Goal: Find specific page/section: Find specific page/section

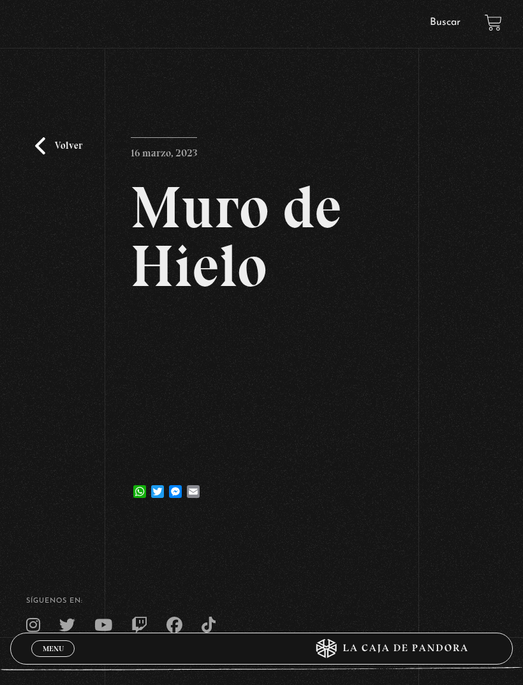
click at [27, 160] on div "Volver 16 marzo, 2023 Muro de Hielo WhatsApp Twitter Messenger Email" at bounding box center [261, 294] width 523 height 452
click at [44, 153] on link "Volver" at bounding box center [58, 145] width 47 height 17
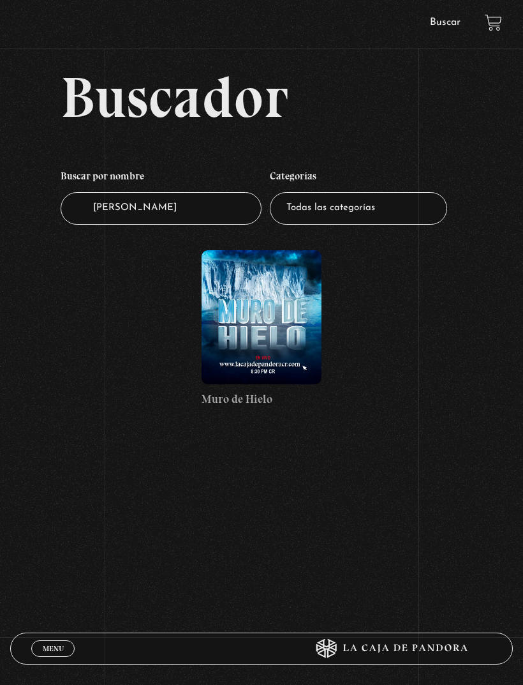
click at [460, 24] on link "Buscar" at bounding box center [445, 22] width 31 height 10
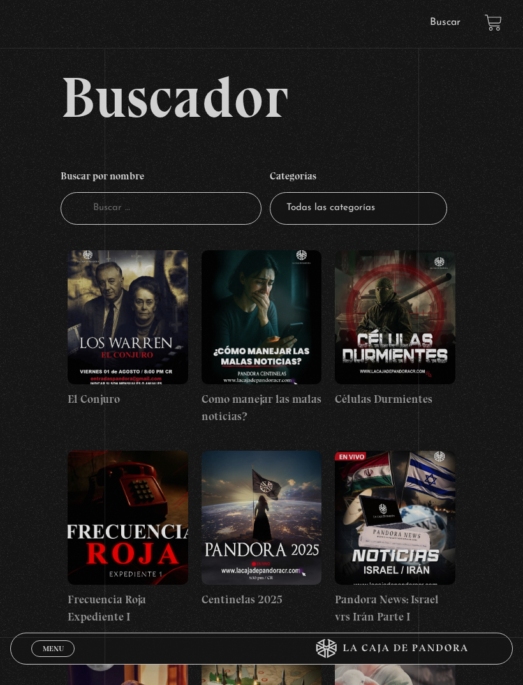
click at [224, 199] on input "Buscador" at bounding box center [161, 208] width 201 height 33
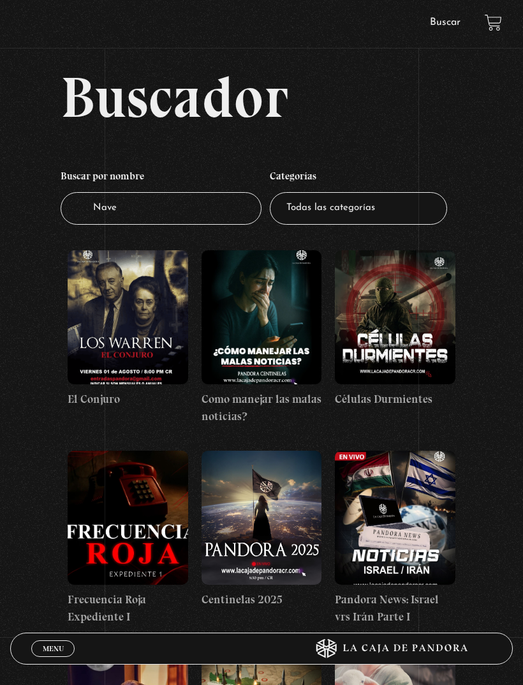
type input "Naves"
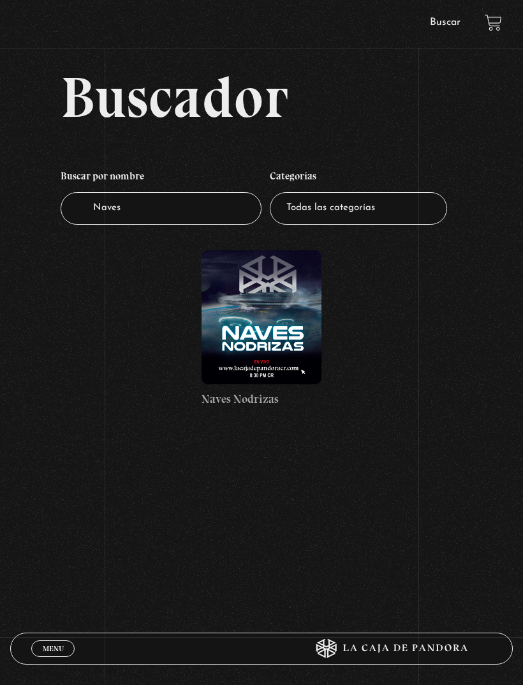
click at [287, 327] on figure at bounding box center [262, 317] width 121 height 134
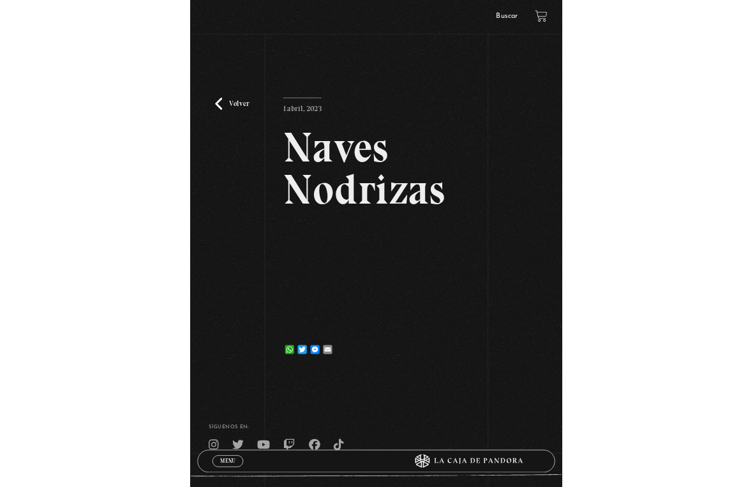
scroll to position [15, 0]
